Goal: Information Seeking & Learning: Learn about a topic

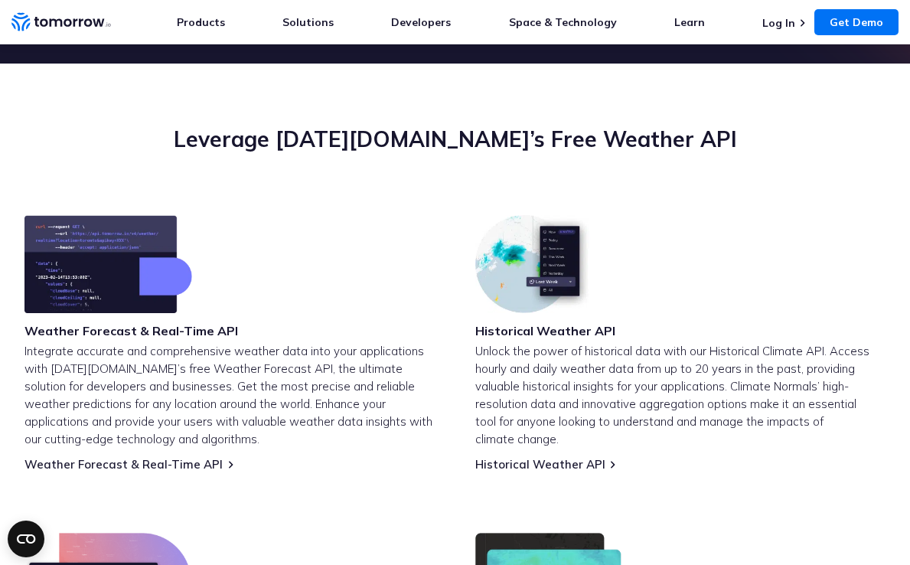
scroll to position [582, 0]
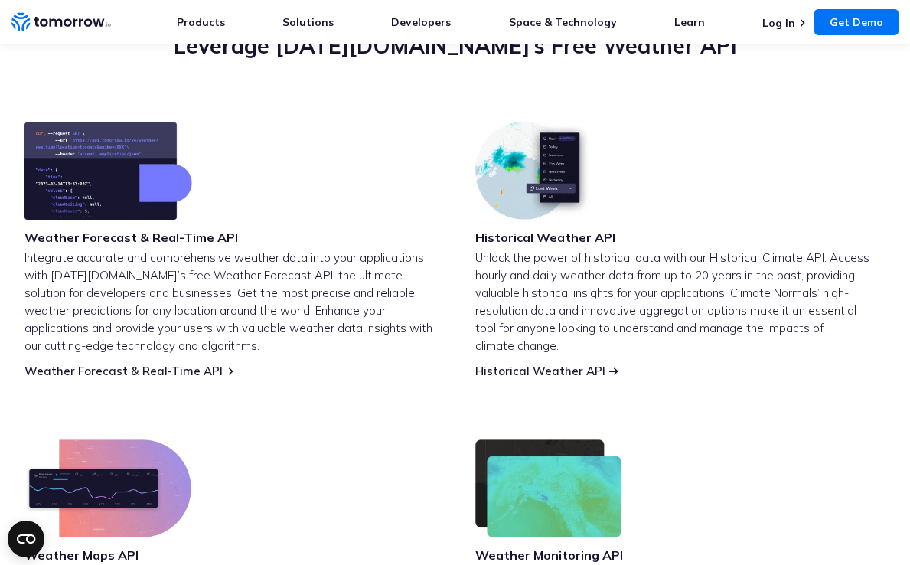
click at [547, 375] on link "Historical Weather API" at bounding box center [540, 371] width 130 height 15
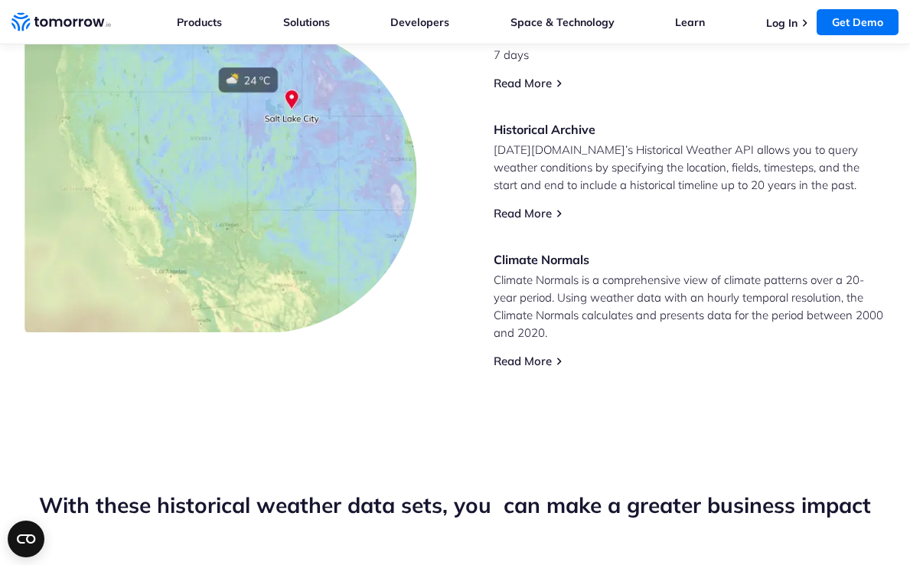
scroll to position [781, 0]
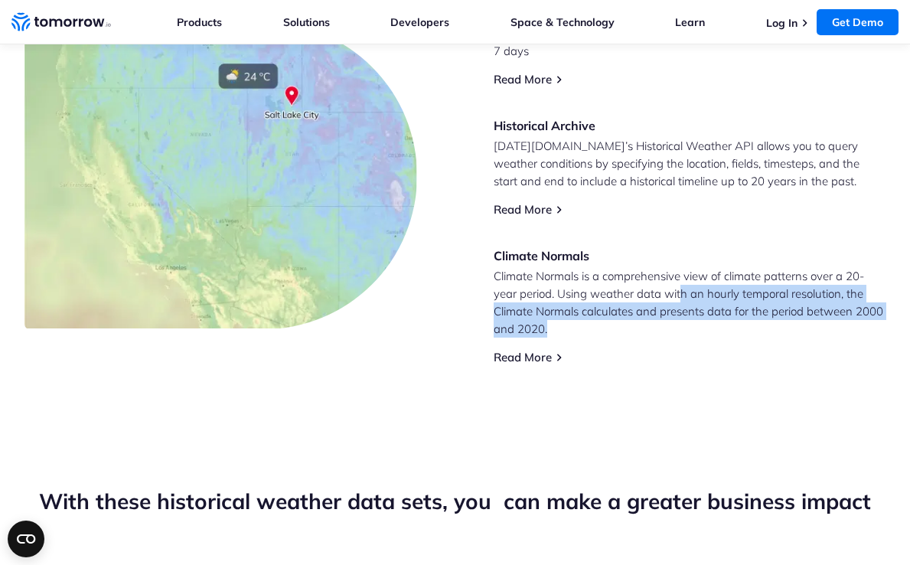
drag, startPoint x: 680, startPoint y: 290, endPoint x: 680, endPoint y: 328, distance: 37.5
click at [680, 328] on p "Climate Normals is a comprehensive view of climate patterns over a 20-year peri…" at bounding box center [690, 302] width 392 height 70
click at [679, 328] on p "Climate Normals is a comprehensive view of climate patterns over a 20-year peri…" at bounding box center [690, 302] width 392 height 70
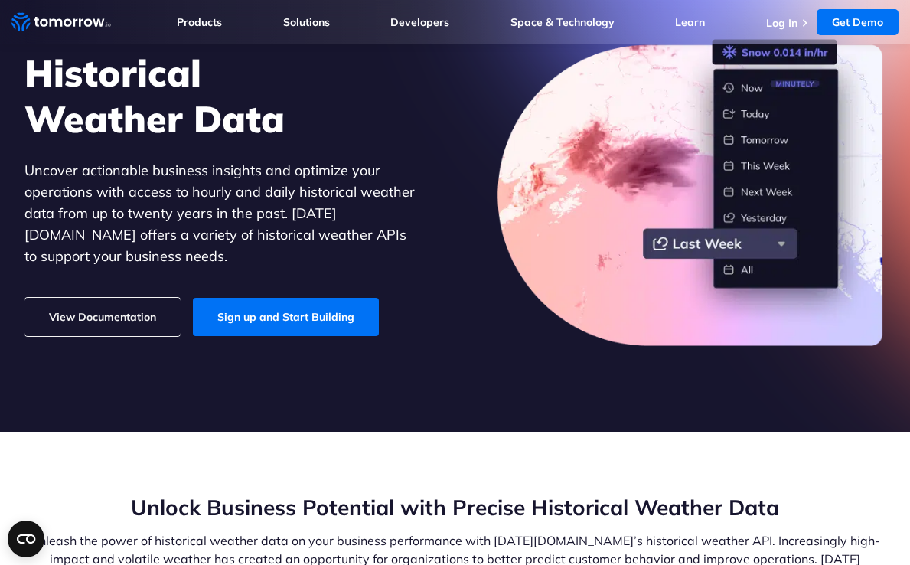
scroll to position [0, 0]
